Goal: Find specific page/section: Find specific page/section

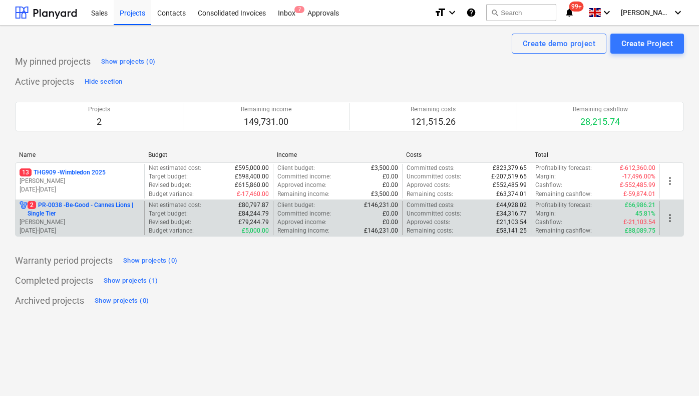
click at [57, 219] on p "[PERSON_NAME]" at bounding box center [80, 222] width 121 height 9
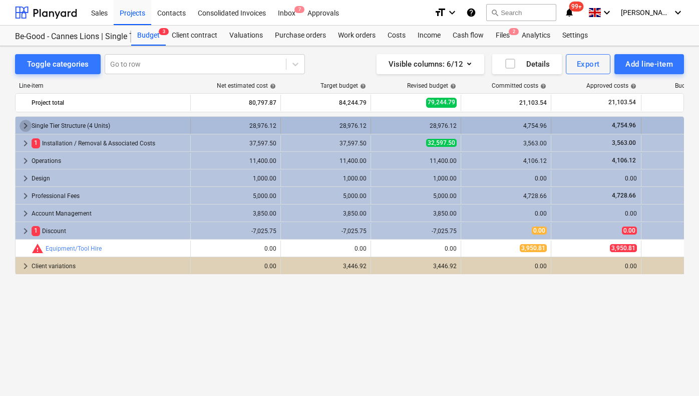
click at [25, 123] on span "keyboard_arrow_right" at bounding box center [26, 126] width 12 height 12
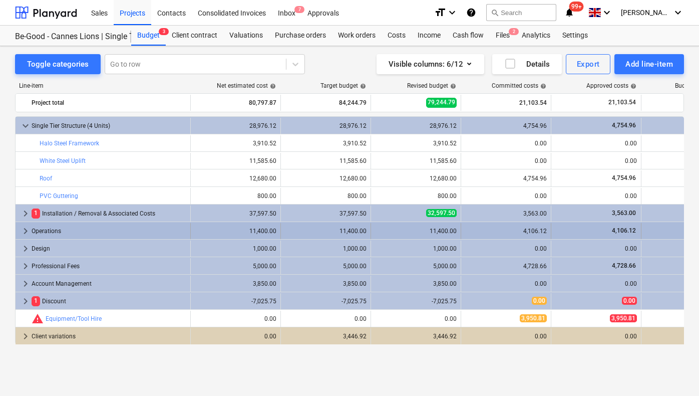
click at [24, 231] on span "keyboard_arrow_right" at bounding box center [26, 231] width 12 height 12
